Goal: Transaction & Acquisition: Purchase product/service

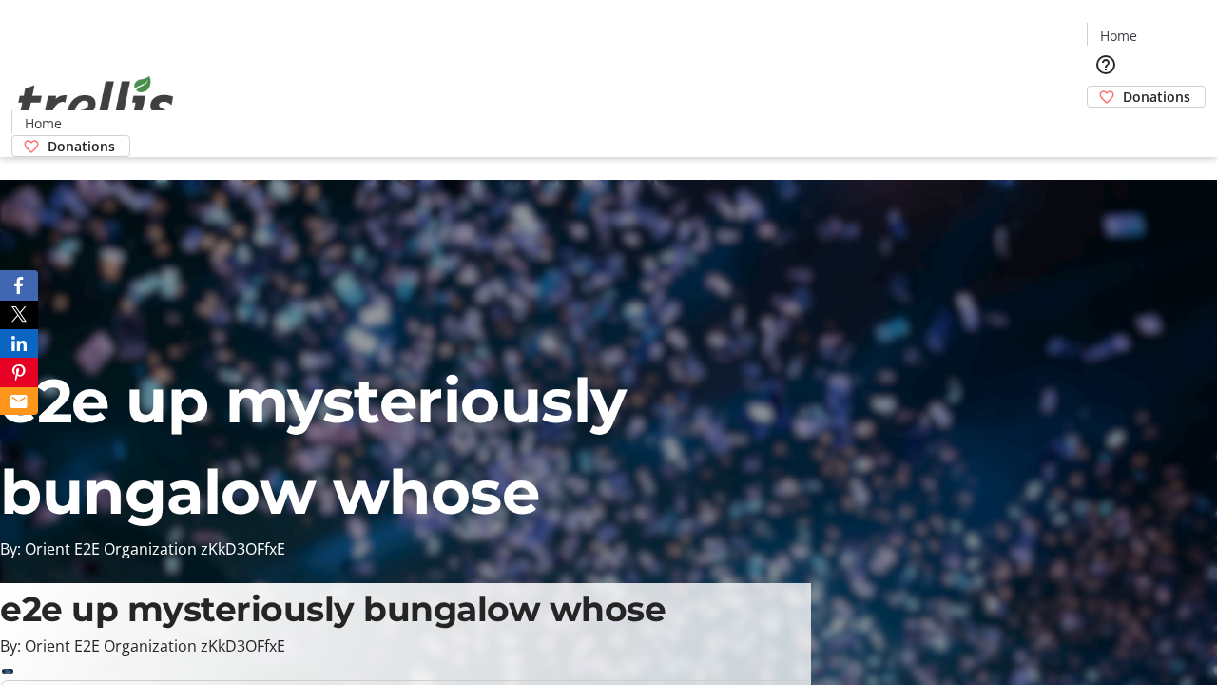
click at [1123, 87] on span "Donations" at bounding box center [1157, 97] width 68 height 20
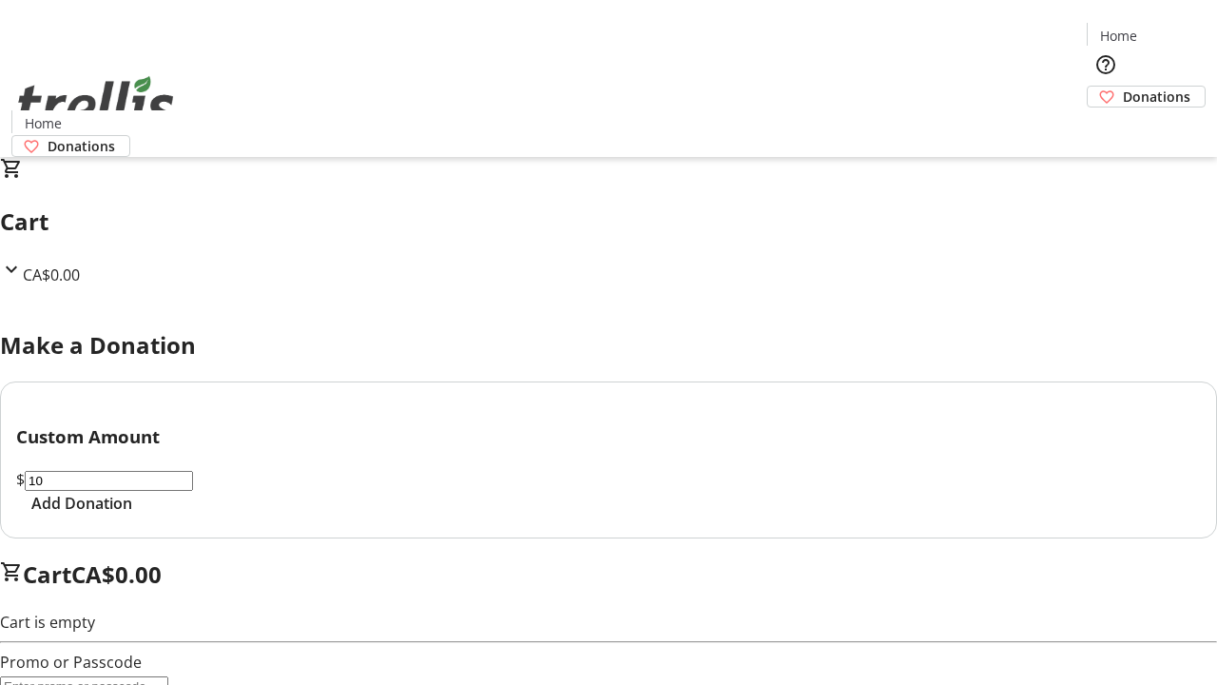
click at [132, 514] on span "Add Donation" at bounding box center [81, 503] width 101 height 23
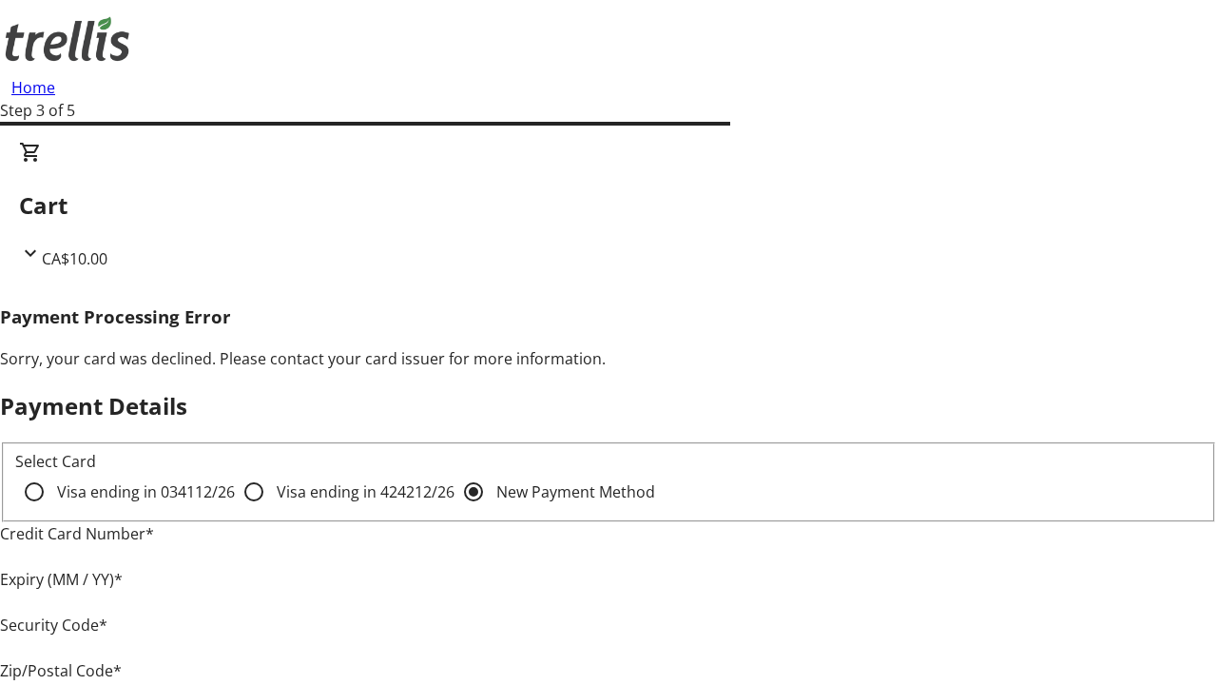
click at [235, 508] on input "Visa ending in 4242 12/26" at bounding box center [254, 492] width 38 height 38
radio input "true"
